Goal: Task Accomplishment & Management: Manage account settings

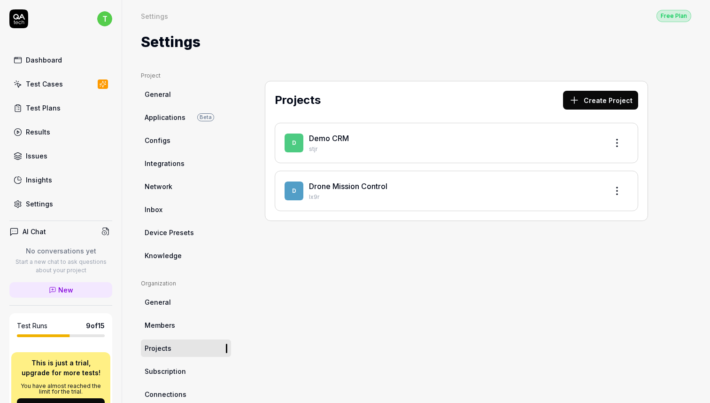
click at [340, 135] on link "Demo CRM" at bounding box center [329, 137] width 40 height 9
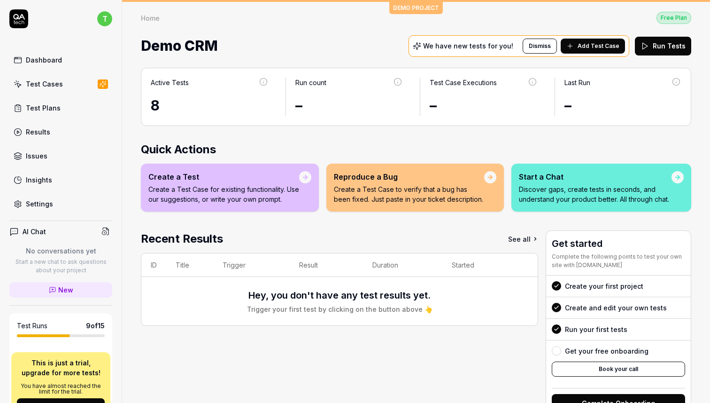
click at [50, 87] on div "Test Cases" at bounding box center [44, 84] width 37 height 10
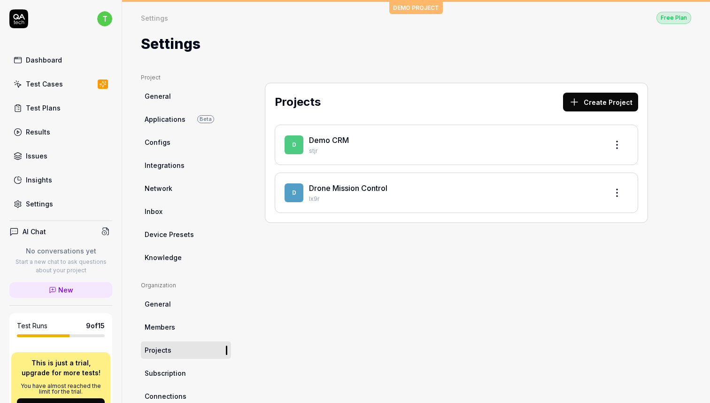
click at [361, 180] on div "D Drone Mission Control Ix9r" at bounding box center [457, 192] width 364 height 40
click at [350, 186] on link "Drone Mission Control" at bounding box center [348, 187] width 78 height 9
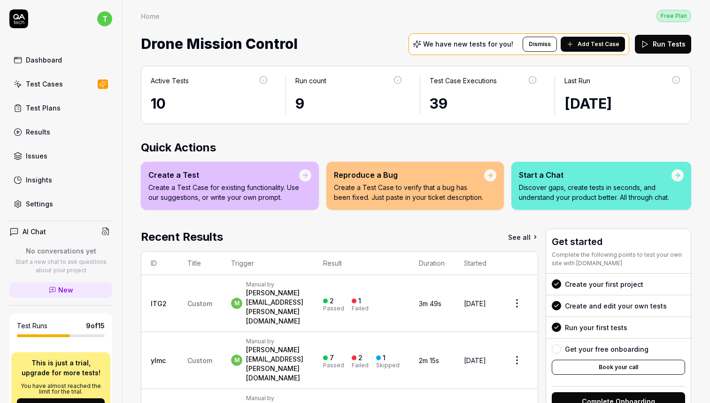
click at [589, 43] on span "Add Test Case" at bounding box center [599, 44] width 42 height 8
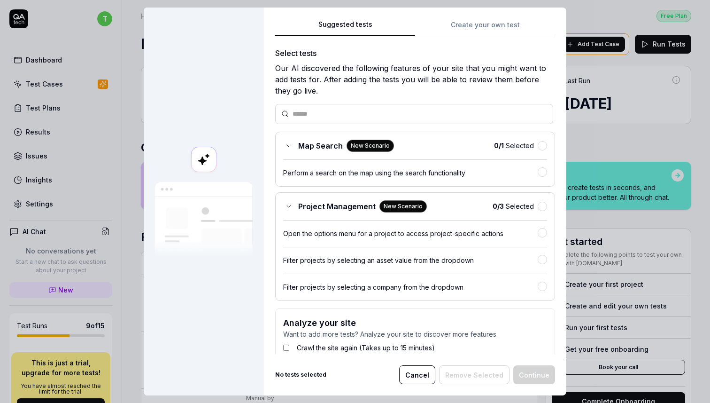
click at [420, 372] on button "Cancel" at bounding box center [417, 374] width 36 height 19
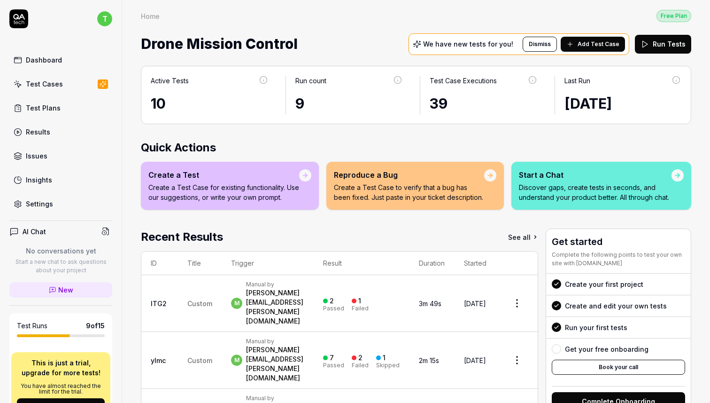
scroll to position [43, 0]
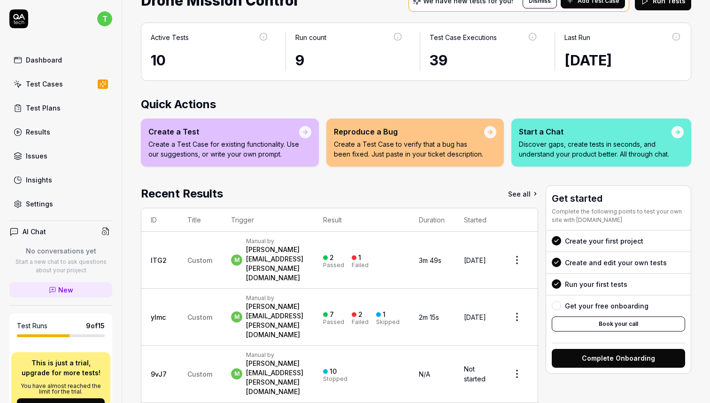
click at [538, 192] on link "See all" at bounding box center [523, 193] width 30 height 17
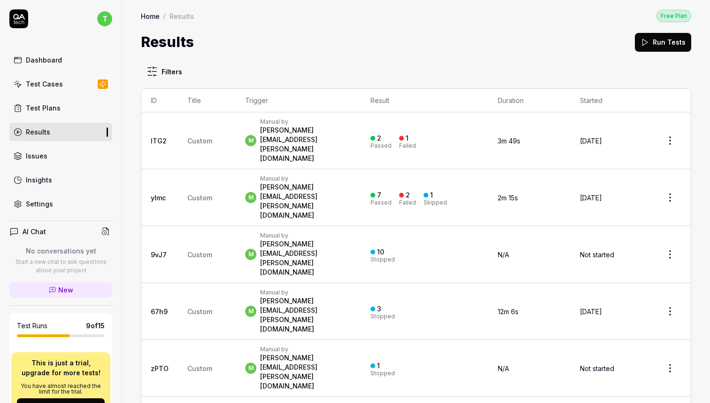
click at [196, 137] on span "Custom" at bounding box center [199, 141] width 25 height 8
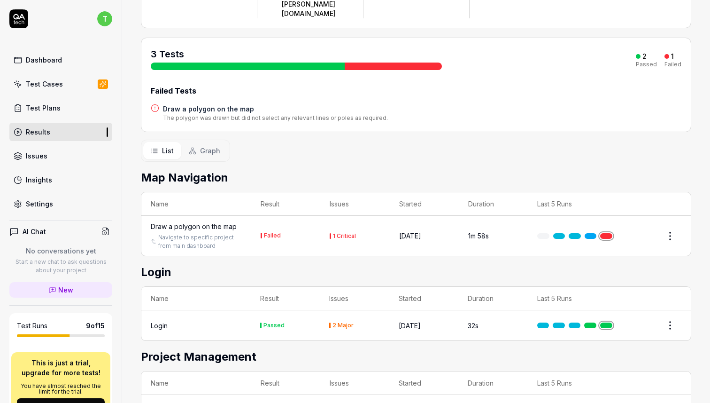
scroll to position [125, 0]
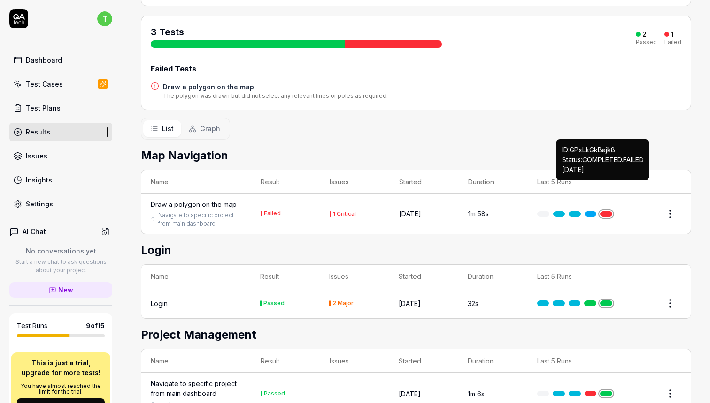
click at [604, 211] on link at bounding box center [606, 214] width 12 height 6
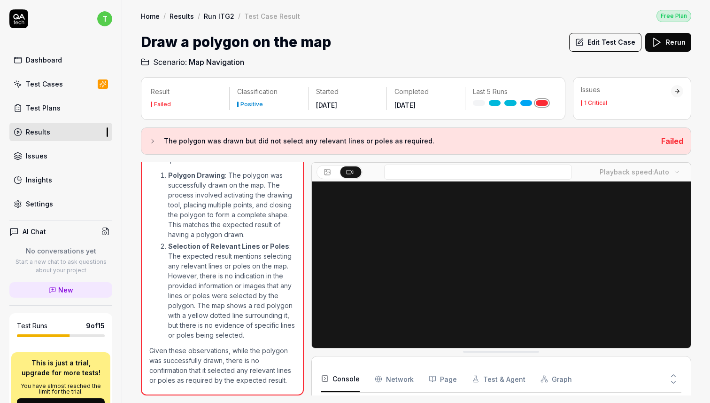
scroll to position [457, 0]
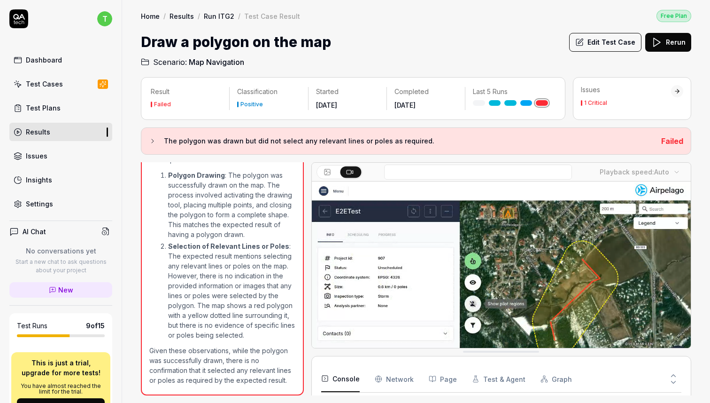
click at [327, 166] on button at bounding box center [328, 171] width 21 height 11
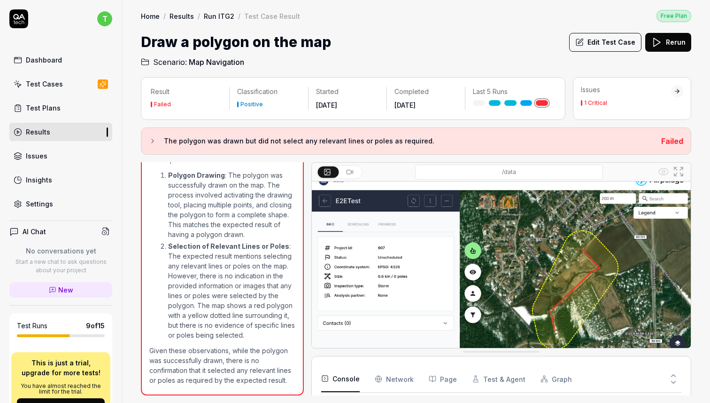
scroll to position [0, 0]
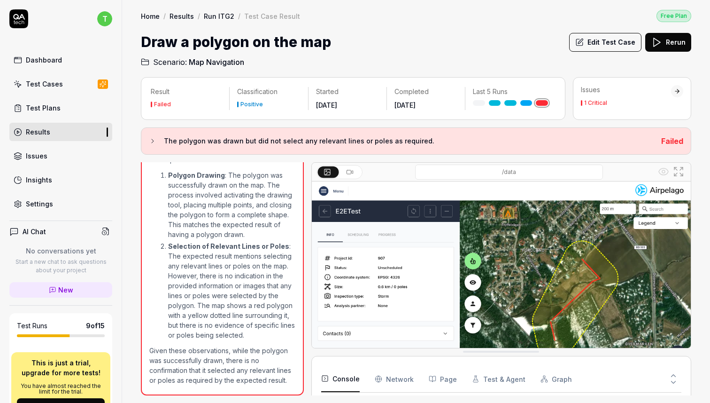
click at [48, 87] on div "Test Cases" at bounding box center [44, 84] width 37 height 10
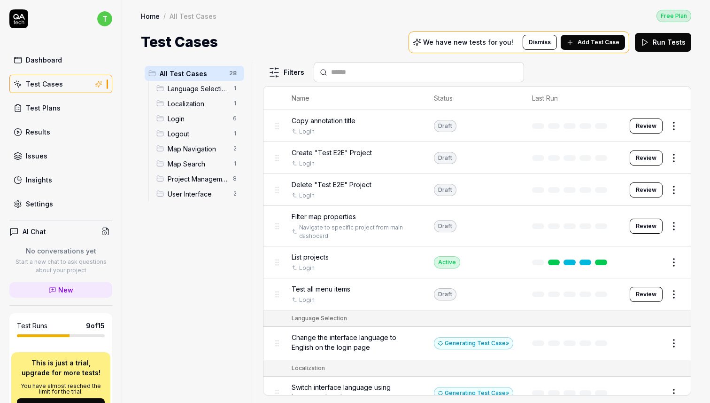
click at [595, 159] on td at bounding box center [572, 158] width 98 height 32
click at [345, 151] on span "Create "Test E2E" Project" at bounding box center [332, 152] width 80 height 10
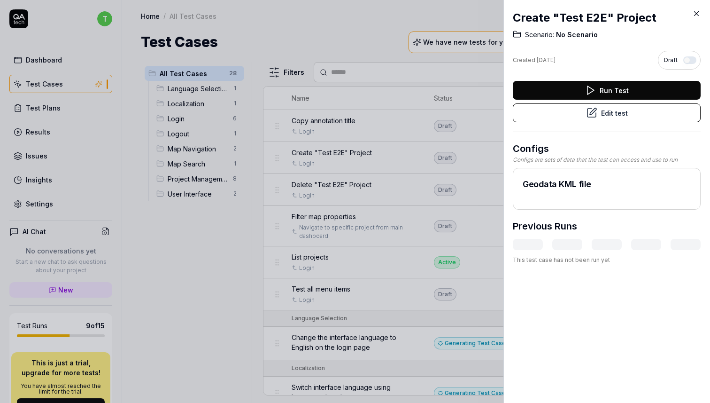
click at [522, 241] on div at bounding box center [607, 244] width 188 height 11
click at [558, 244] on div at bounding box center [607, 244] width 188 height 11
click at [613, 240] on div at bounding box center [607, 244] width 188 height 11
click at [653, 243] on div at bounding box center [607, 244] width 188 height 11
click at [693, 245] on div at bounding box center [607, 244] width 188 height 11
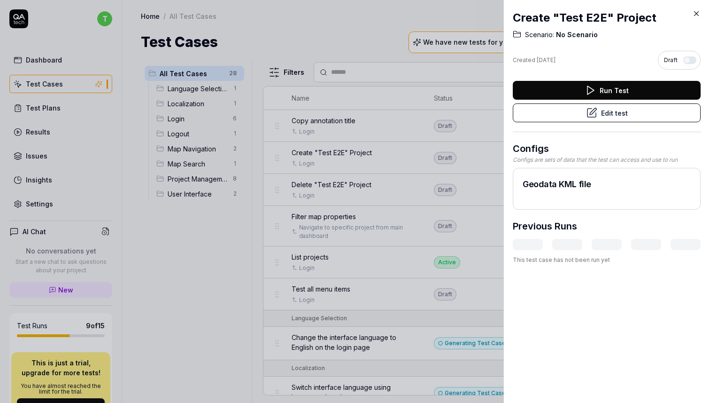
click at [549, 182] on h2 "Geodata KML file" at bounding box center [607, 184] width 168 height 13
click at [617, 203] on div "Geodata KML file" at bounding box center [607, 189] width 188 height 42
click at [695, 10] on icon at bounding box center [696, 13] width 8 height 8
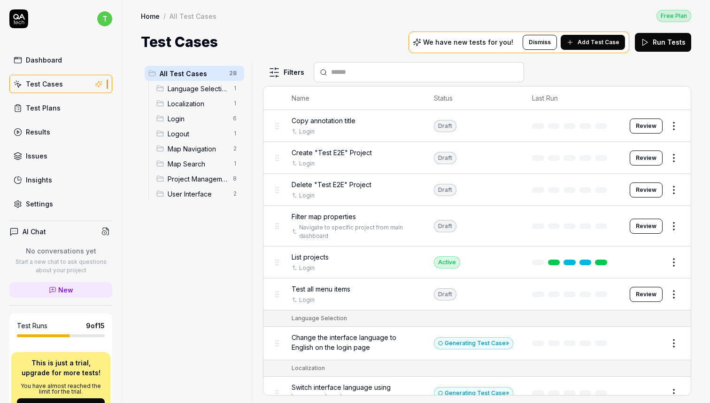
click at [40, 208] on div "Settings" at bounding box center [39, 204] width 27 height 10
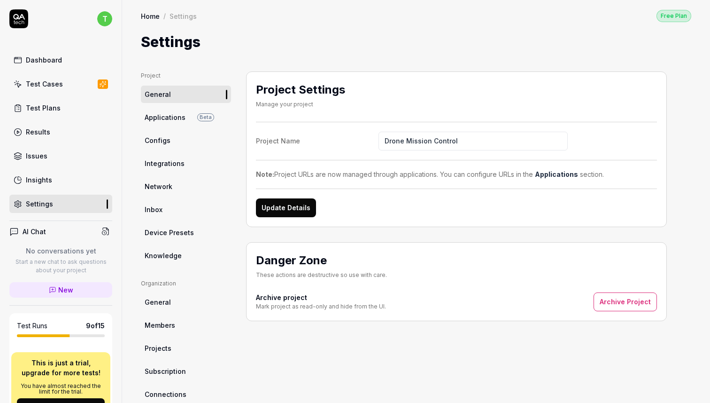
click at [163, 144] on span "Configs" at bounding box center [158, 140] width 26 height 10
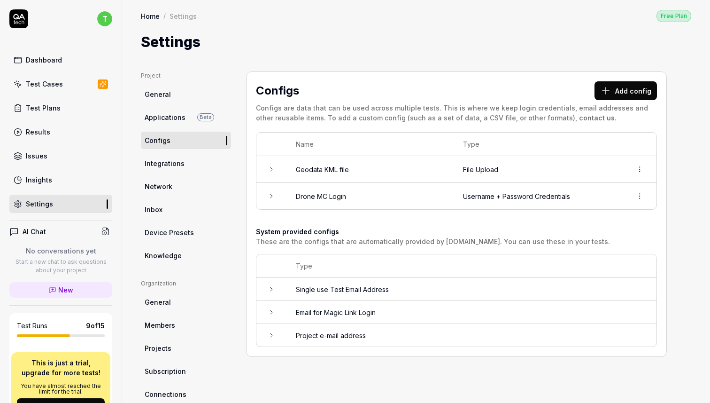
click at [271, 170] on icon at bounding box center [272, 169] width 8 height 8
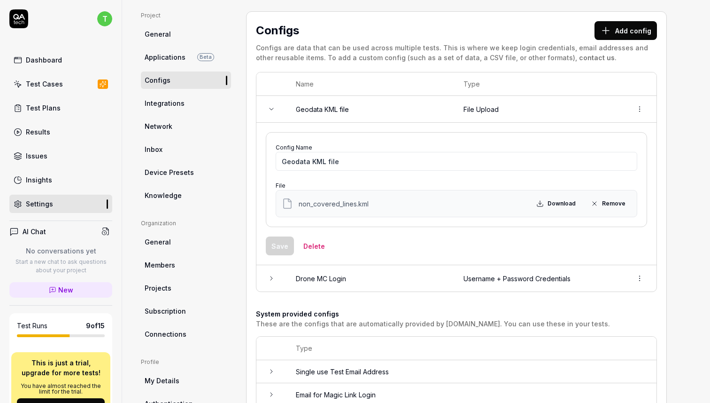
scroll to position [134, 0]
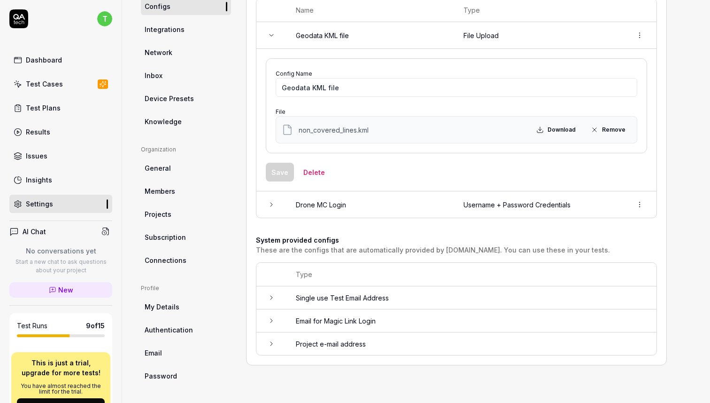
click at [289, 345] on td "Project e-mail address" at bounding box center [471, 343] width 370 height 23
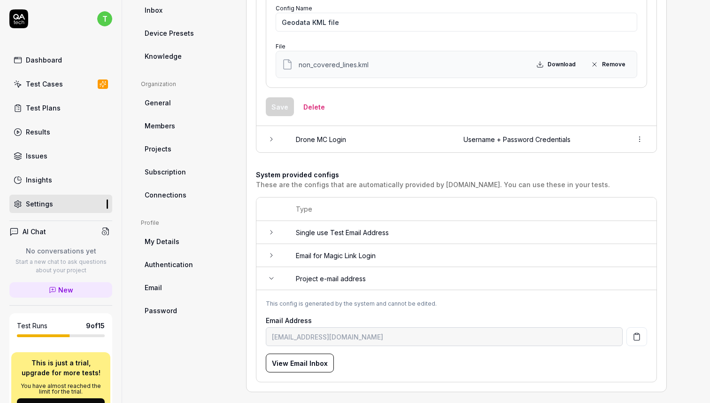
scroll to position [203, 0]
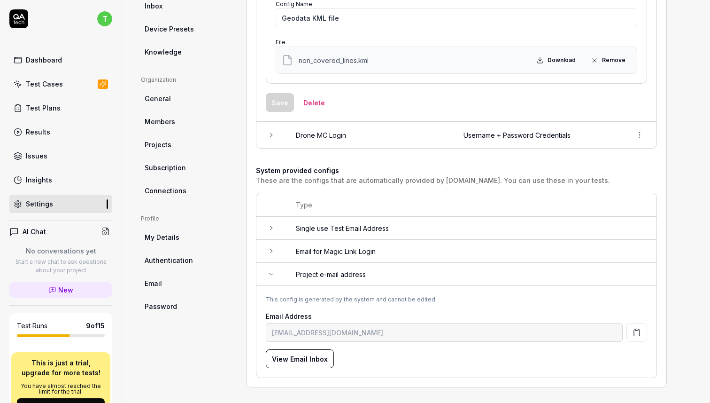
click at [323, 247] on td "Email for Magic Link Login" at bounding box center [471, 251] width 370 height 23
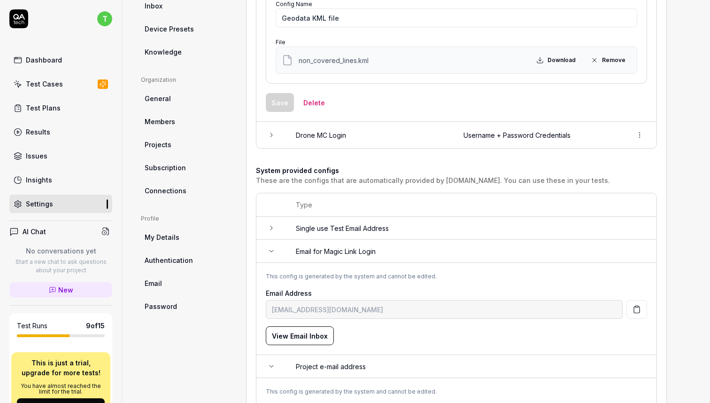
click at [332, 227] on td "Single use Test Email Address" at bounding box center [471, 228] width 370 height 23
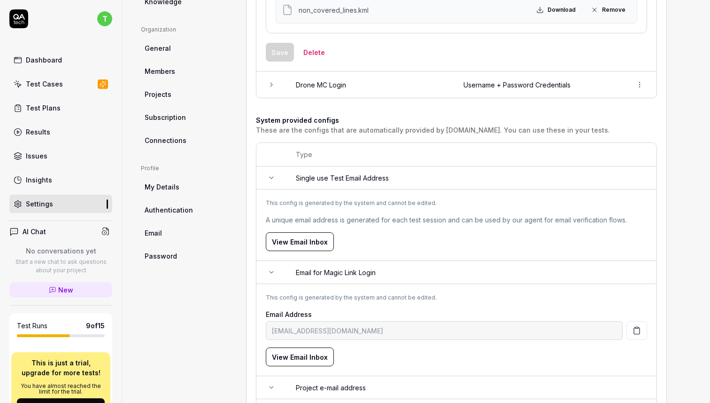
scroll to position [256, 0]
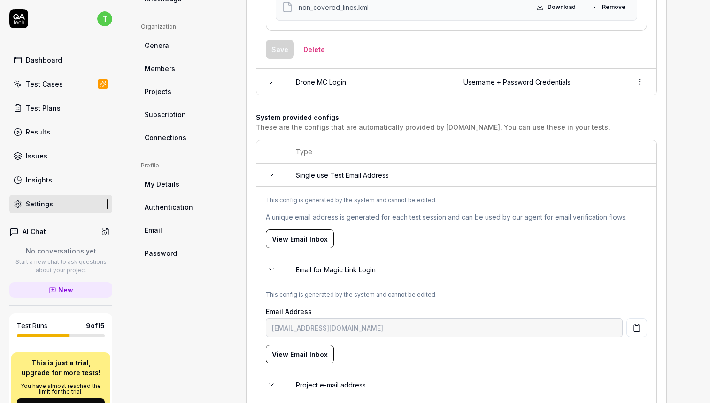
click at [311, 238] on button "View Email Inbox" at bounding box center [300, 238] width 68 height 19
